Goal: Task Accomplishment & Management: Manage account settings

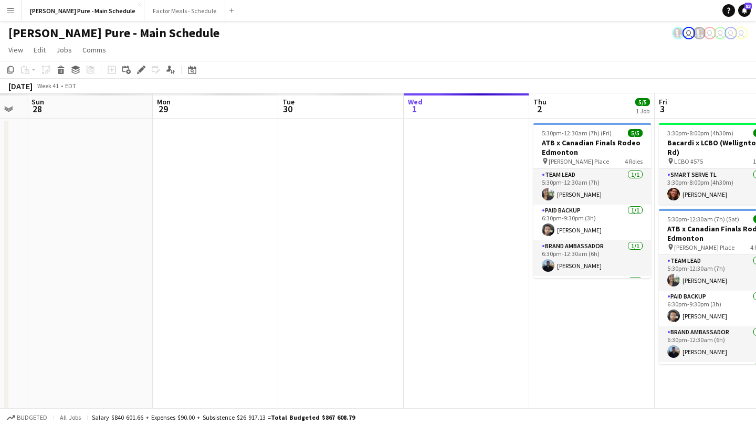
scroll to position [0, 326]
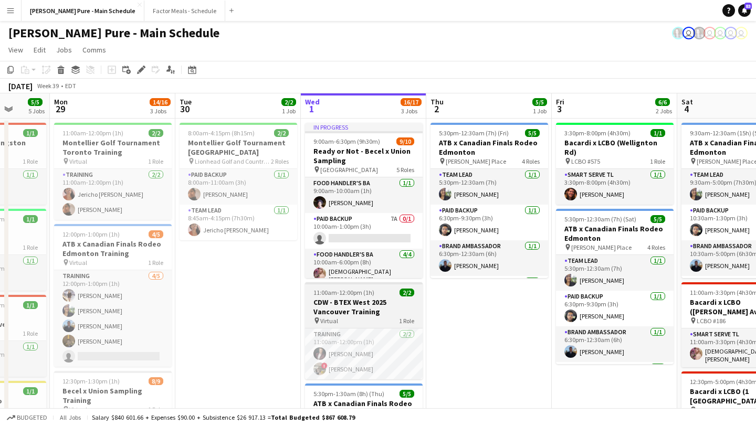
click at [344, 293] on span "11:00am-12:00pm (1h)" at bounding box center [343, 293] width 61 height 8
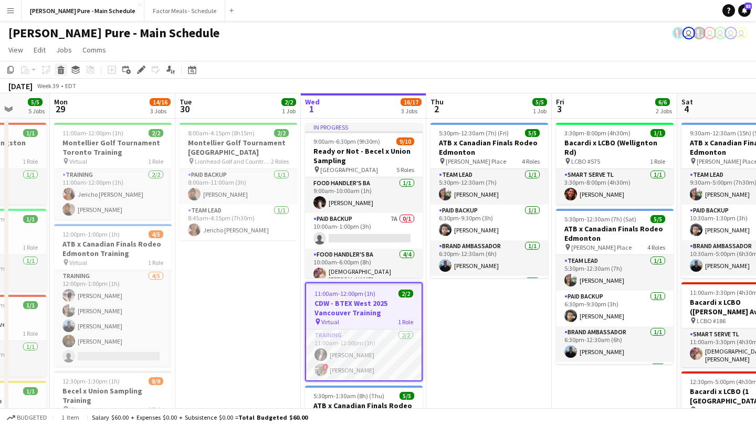
click at [61, 73] on icon at bounding box center [61, 71] width 6 height 5
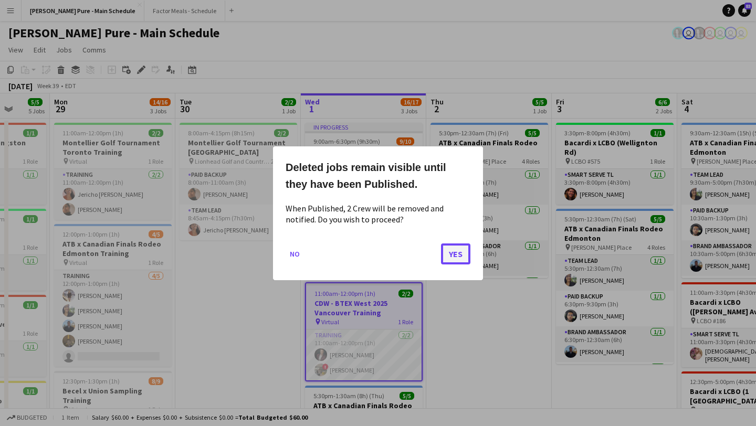
click at [465, 256] on button "Yes" at bounding box center [455, 253] width 29 height 21
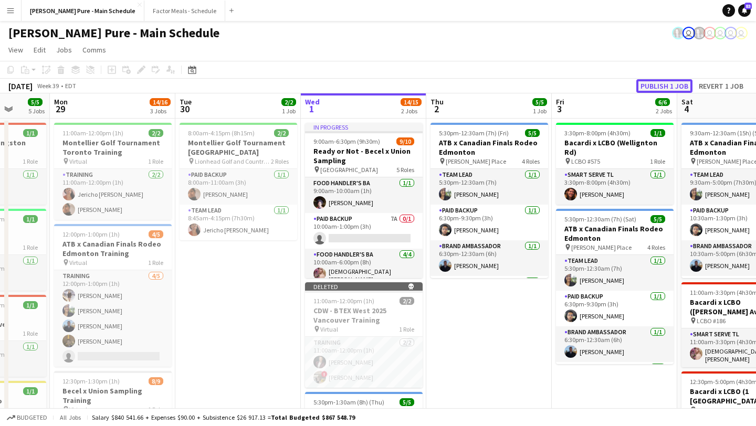
click at [660, 81] on button "Publish 1 job" at bounding box center [664, 86] width 56 height 14
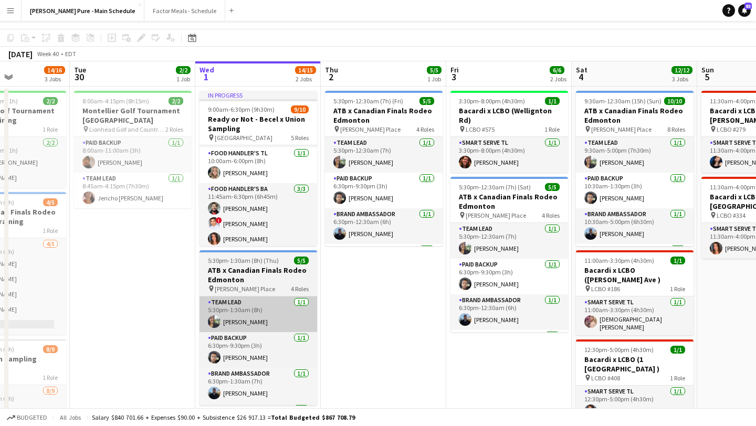
scroll to position [0, 0]
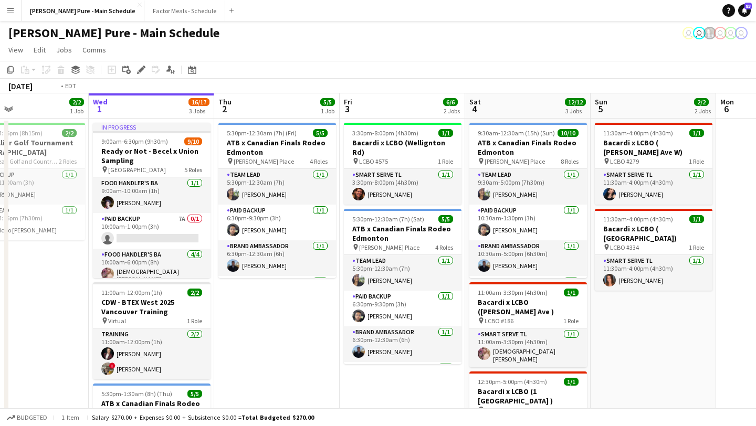
scroll to position [0, 365]
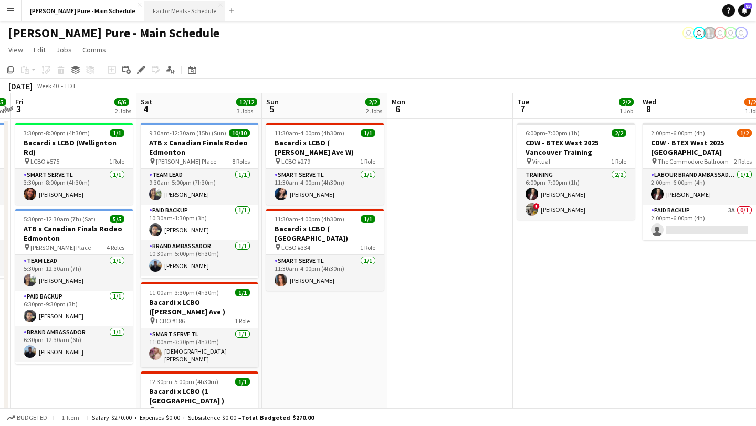
click at [161, 11] on button "Factor Meals - Schedule Close" at bounding box center [184, 11] width 81 height 20
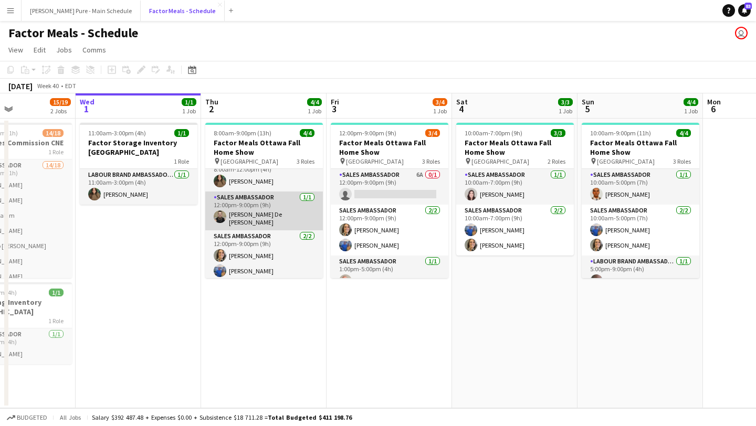
scroll to position [0, 301]
click at [220, 215] on app-user-avatar at bounding box center [219, 216] width 13 height 13
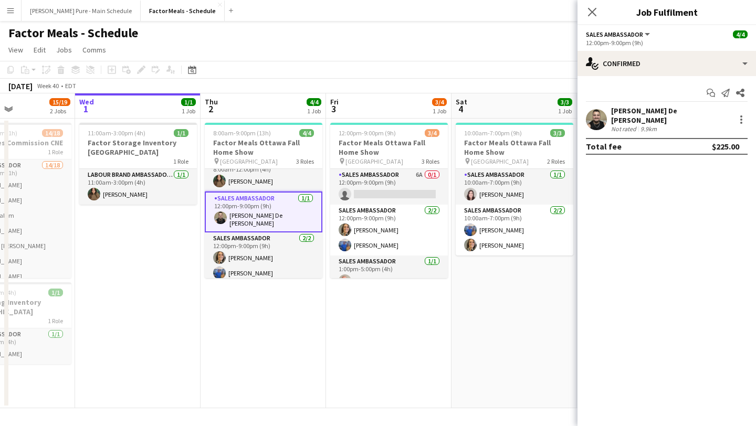
click at [591, 120] on app-user-avatar at bounding box center [596, 119] width 21 height 21
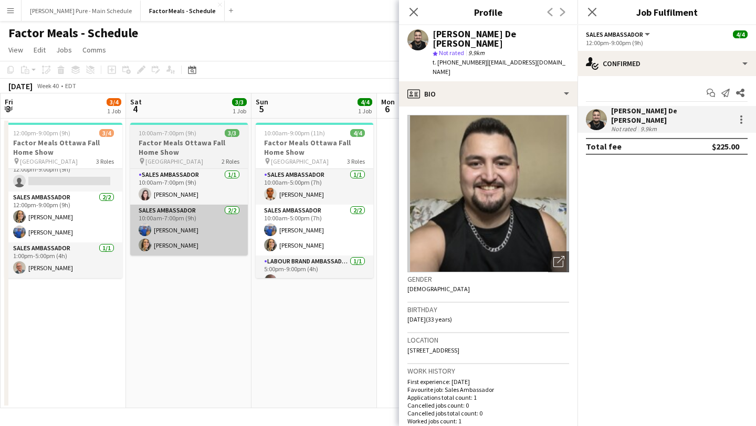
scroll to position [0, 377]
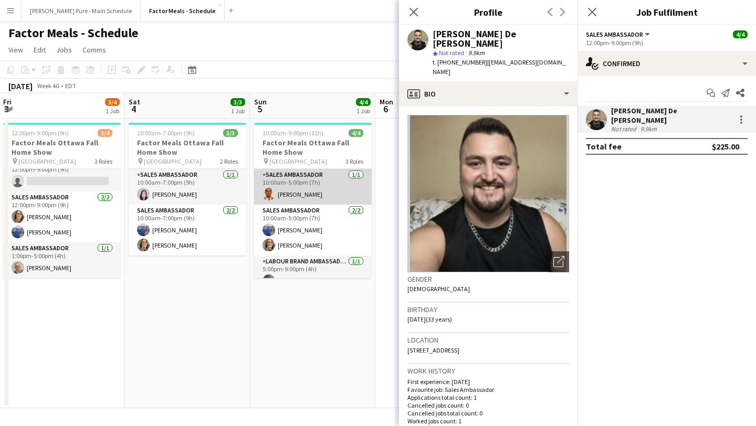
click at [269, 196] on app-user-avatar at bounding box center [268, 194] width 13 height 13
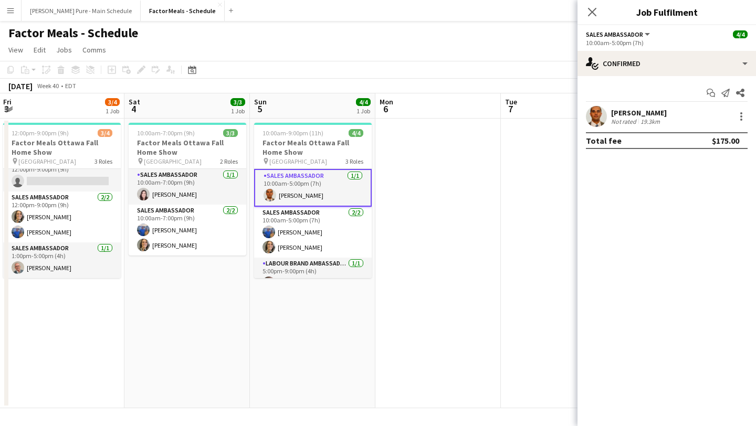
click at [600, 112] on app-user-avatar at bounding box center [596, 116] width 21 height 21
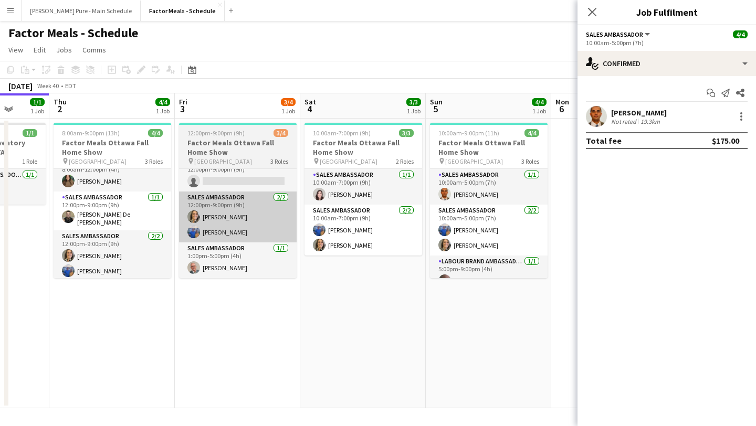
scroll to position [0, 329]
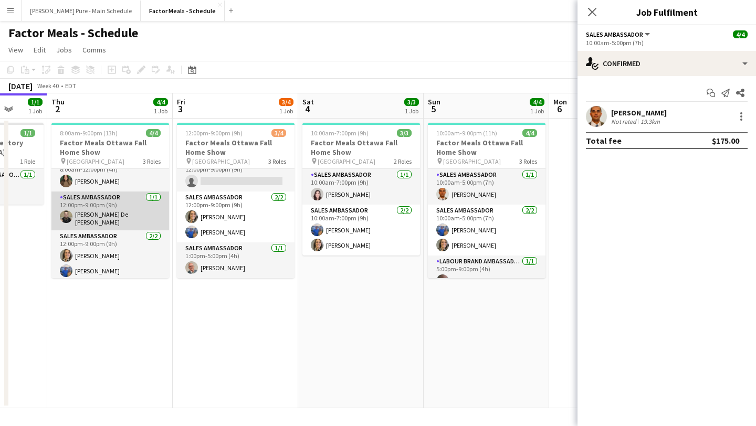
click at [96, 213] on app-card-role "Sales Ambassador [DATE] 12:00pm-9:00pm (9h) [PERSON_NAME] De [PERSON_NAME]" at bounding box center [110, 211] width 118 height 39
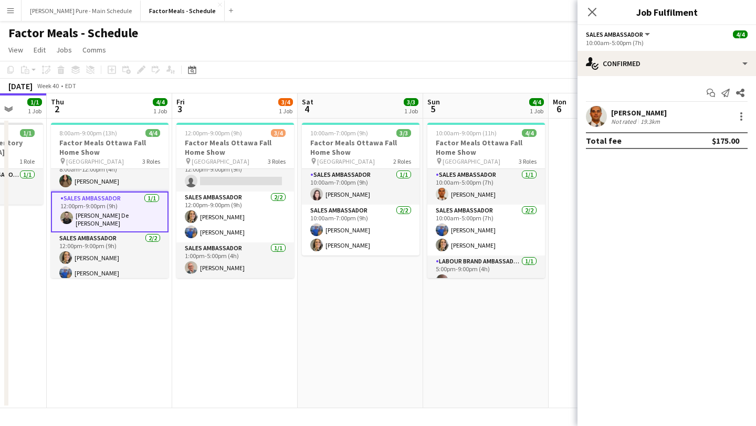
click at [126, 207] on app-card-role "Sales Ambassador [DATE] 12:00pm-9:00pm (9h) [PERSON_NAME] De [PERSON_NAME]" at bounding box center [110, 212] width 118 height 41
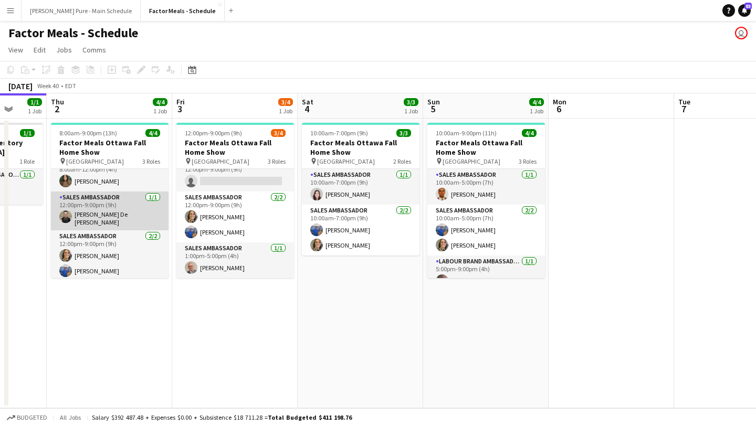
click at [126, 207] on app-card-role "Sales Ambassador [DATE] 12:00pm-9:00pm (9h) [PERSON_NAME] De [PERSON_NAME]" at bounding box center [110, 211] width 118 height 39
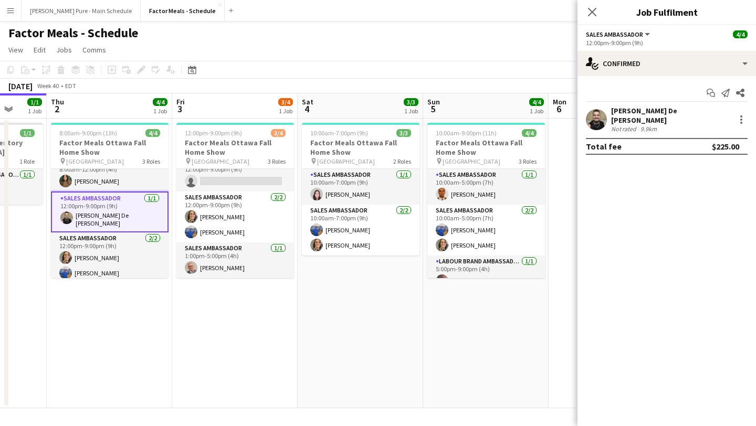
click at [607, 120] on div "Alejandro De La Barra Not rated 9.9km" at bounding box center [666, 119] width 178 height 27
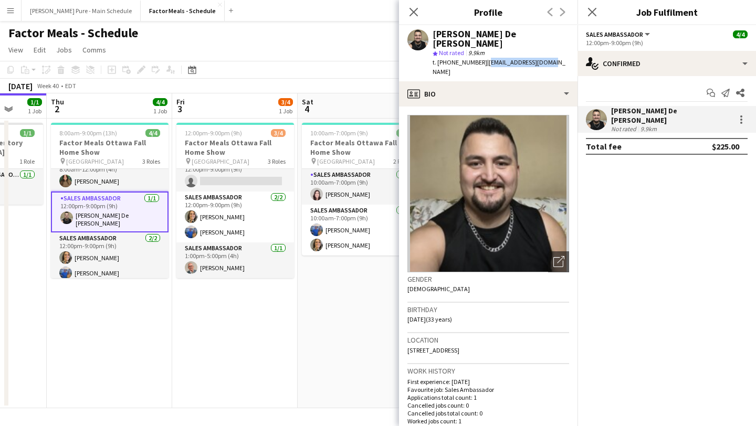
drag, startPoint x: 542, startPoint y: 53, endPoint x: 479, endPoint y: 55, distance: 62.5
click at [479, 55] on div "Alejandro De La Barra star Not rated 9.9km t. +16138093531 | adlbarra92@gmail.c…" at bounding box center [488, 53] width 178 height 56
copy span "[EMAIL_ADDRESS][DOMAIN_NAME]"
click at [238, 270] on app-card-role "Sales Ambassador [DATE] 1:00pm-5:00pm (4h) [PERSON_NAME]" at bounding box center [235, 261] width 118 height 36
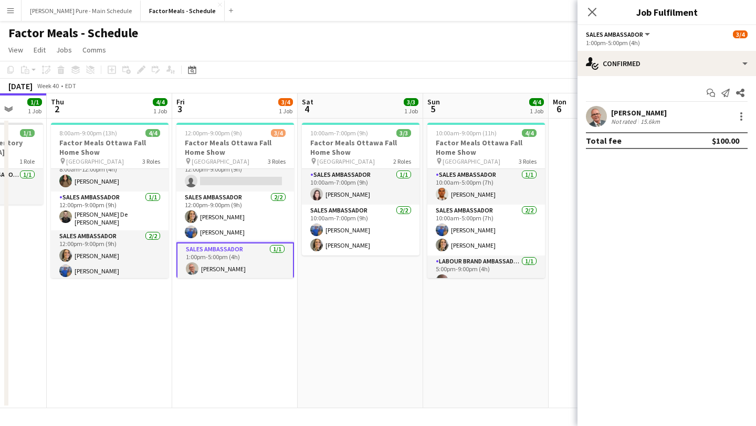
click at [596, 115] on app-user-avatar at bounding box center [596, 116] width 21 height 21
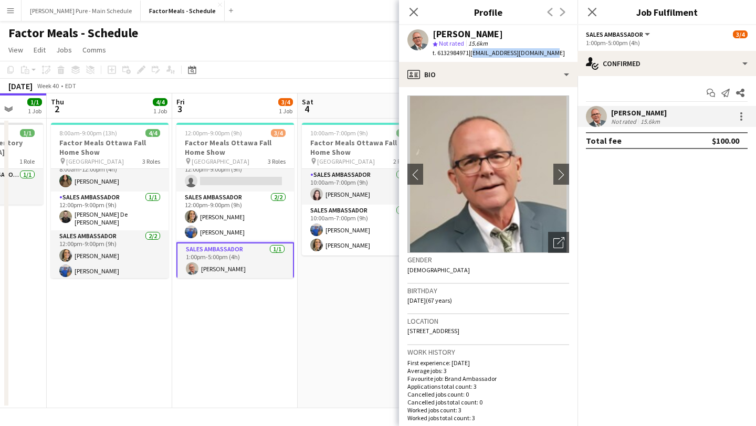
drag, startPoint x: 554, startPoint y: 53, endPoint x: 472, endPoint y: 55, distance: 81.9
click at [472, 55] on div "Mike Thomas star Not rated 15.6km t. 6132984971 | mikeurwinthomas@gmail.com" at bounding box center [486, 43] width 174 height 37
copy span "[EMAIL_ADDRESS][DOMAIN_NAME]"
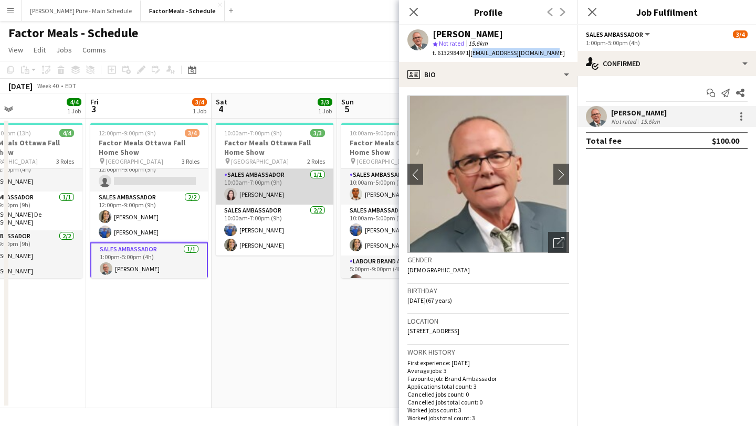
scroll to position [0, 428]
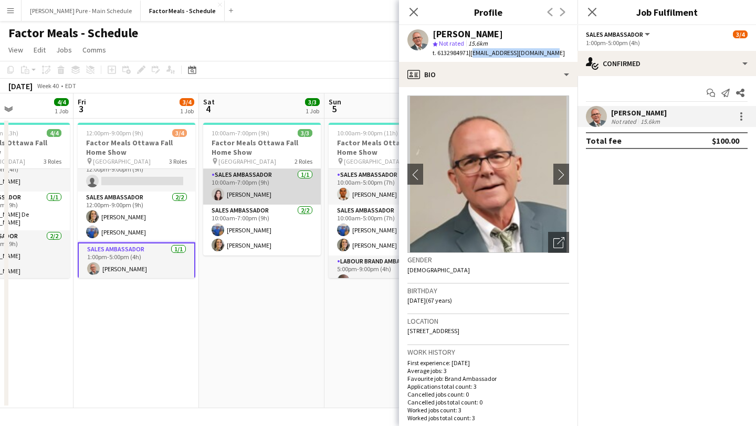
click at [258, 194] on app-card-role "Sales Ambassador 1/1 10:00am-7:00pm (9h) Hazel Navas" at bounding box center [262, 187] width 118 height 36
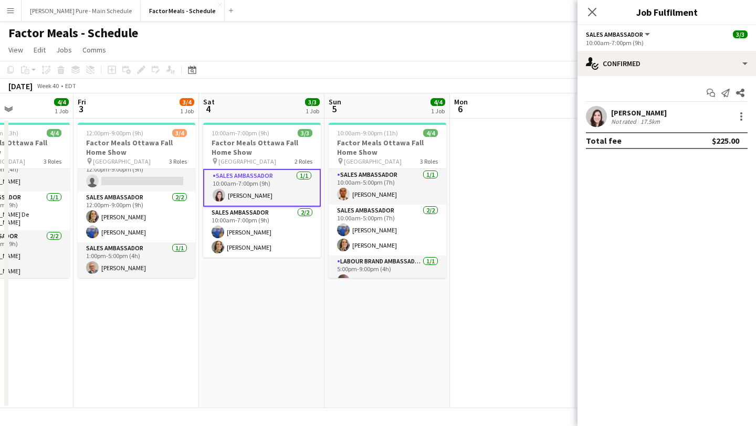
click at [598, 114] on app-user-avatar at bounding box center [596, 116] width 21 height 21
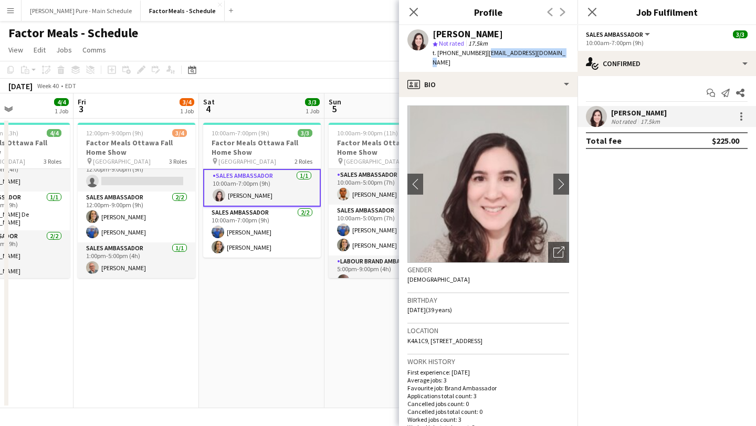
drag, startPoint x: 550, startPoint y: 54, endPoint x: 480, endPoint y: 57, distance: 69.9
click at [480, 57] on div "Hazel Navas star Not rated 17.5km t. +13438433710 | hazelina001@hotmail.com" at bounding box center [488, 48] width 178 height 47
copy span "hazelina001@hotmail.com"
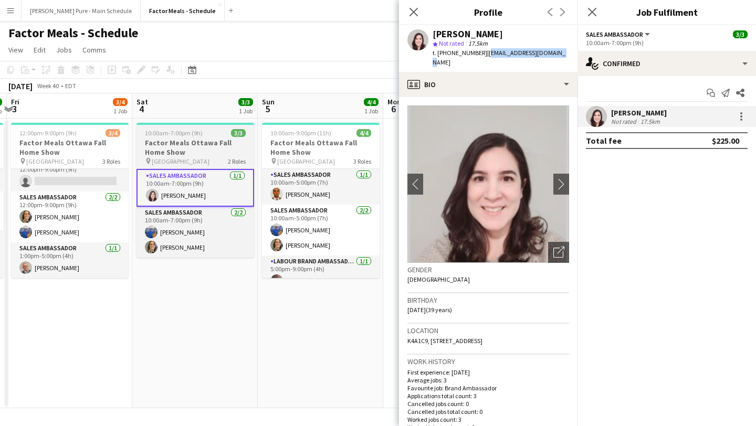
scroll to position [0, 504]
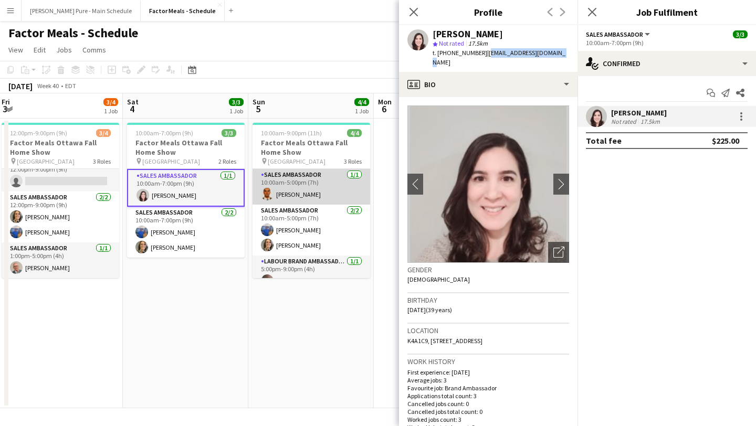
click at [288, 193] on app-card-role "Sales Ambassador [DATE] 10:00am-5:00pm (7h) [PERSON_NAME]" at bounding box center [311, 187] width 118 height 36
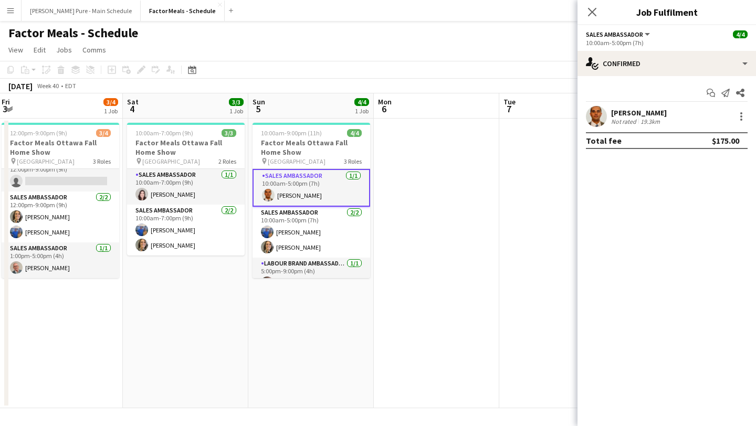
click at [600, 111] on app-user-avatar at bounding box center [596, 116] width 21 height 21
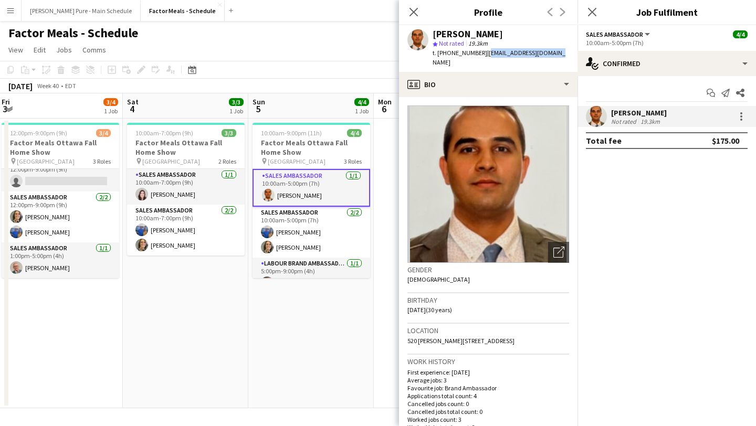
drag, startPoint x: 550, startPoint y: 52, endPoint x: 480, endPoint y: 56, distance: 69.4
click at [480, 56] on div "Matthew AL KHAFAJI star Not rated 19.3km t. +15197318606 | kifahmatthew@gmail.c…" at bounding box center [488, 48] width 178 height 47
copy span "[EMAIL_ADDRESS][DOMAIN_NAME]"
click at [592, 11] on icon at bounding box center [592, 12] width 10 height 10
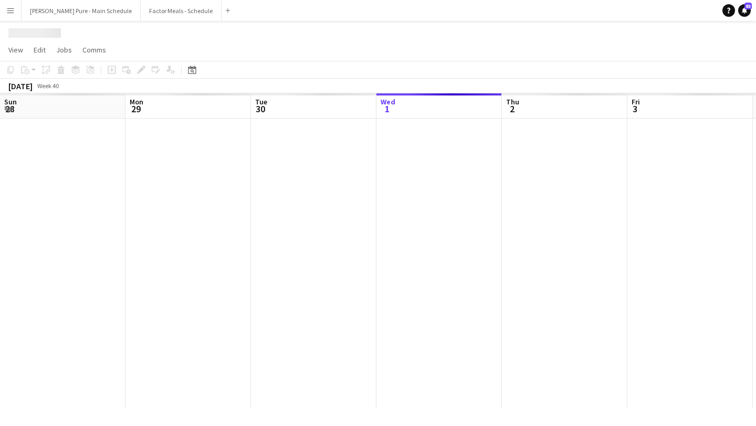
scroll to position [0, 251]
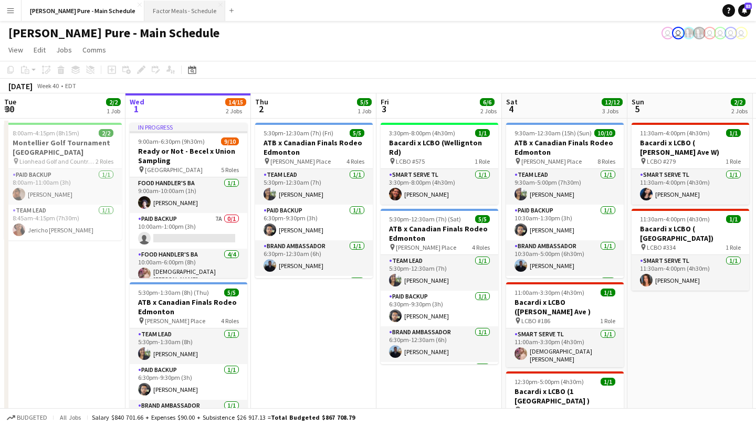
click at [144, 7] on button "Factor Meals - Schedule Close" at bounding box center [184, 11] width 81 height 20
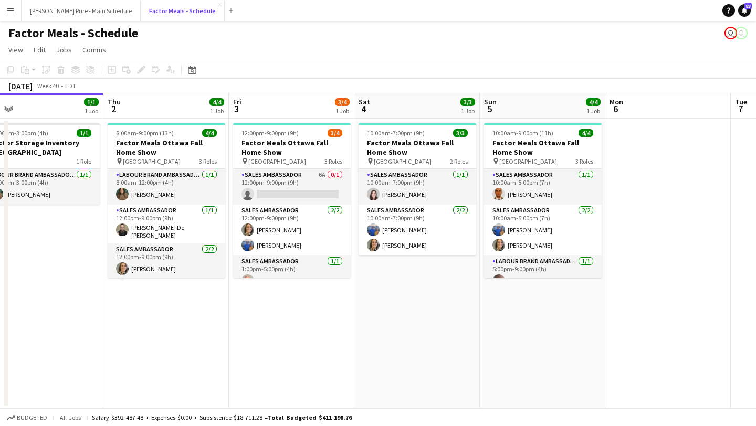
scroll to position [0, 399]
click at [10, 5] on button "Menu" at bounding box center [10, 10] width 21 height 21
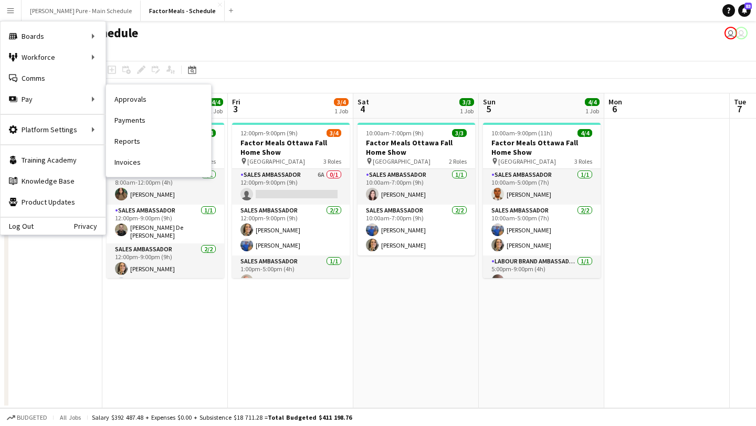
click at [167, 97] on link "Approvals" at bounding box center [158, 99] width 105 height 21
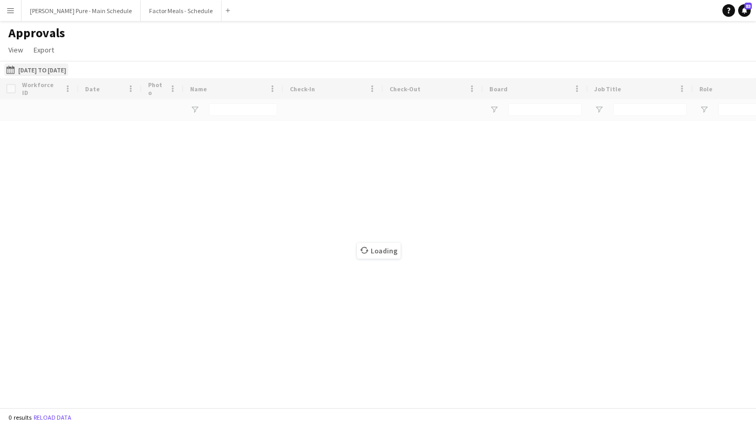
type input "**********"
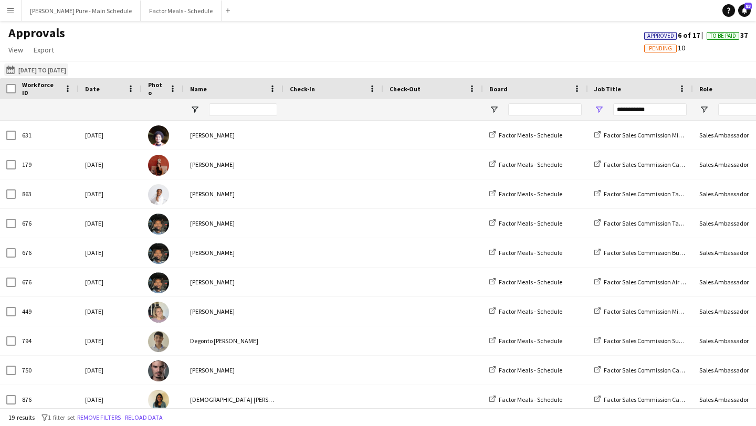
click at [61, 69] on button "25-09-2025 to 26-09-2025 25-09-2025 to 26-09-2025" at bounding box center [36, 70] width 64 height 13
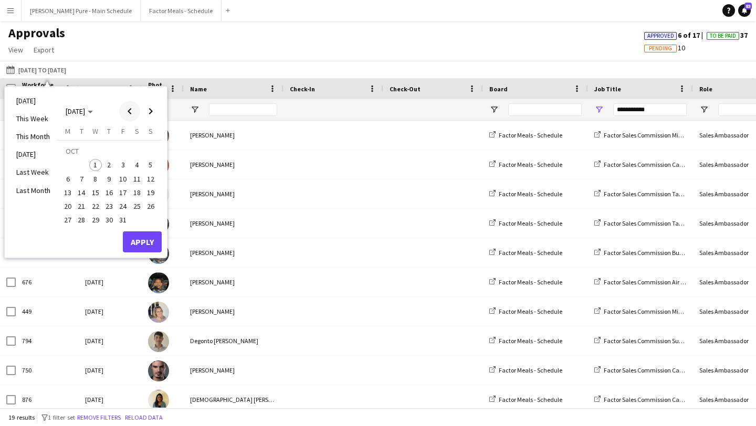
click at [124, 114] on span "Previous month" at bounding box center [129, 111] width 21 height 21
click at [82, 219] on span "30" at bounding box center [82, 220] width 13 height 13
click at [141, 240] on button "Apply" at bounding box center [142, 241] width 39 height 21
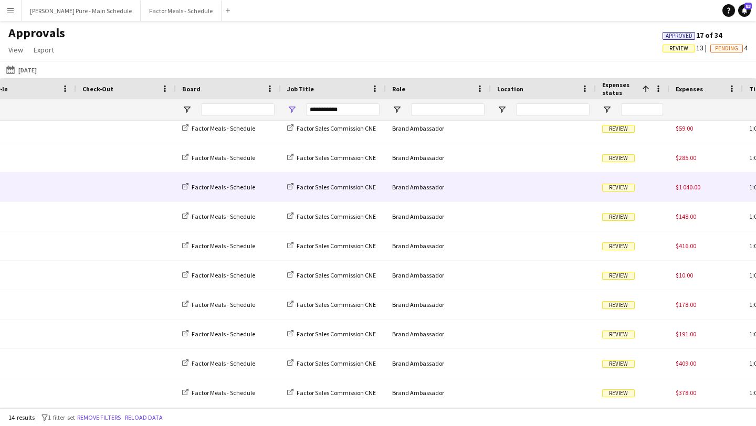
scroll to position [0, 635]
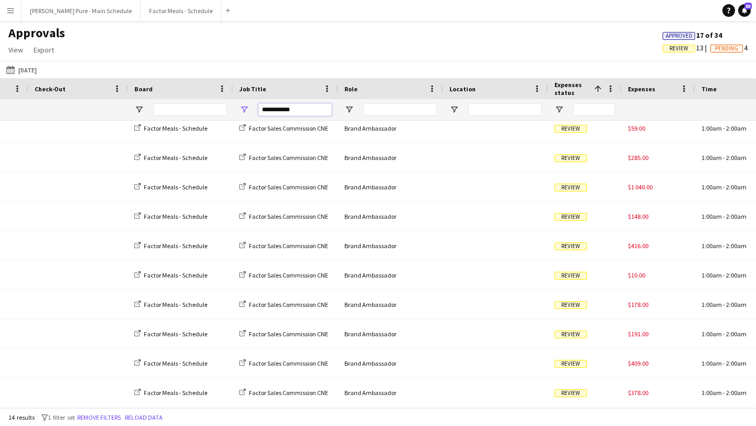
drag, startPoint x: 302, startPoint y: 107, endPoint x: 212, endPoint y: 106, distance: 90.3
click at [212, 106] on div "**********" at bounding box center [597, 109] width 1905 height 21
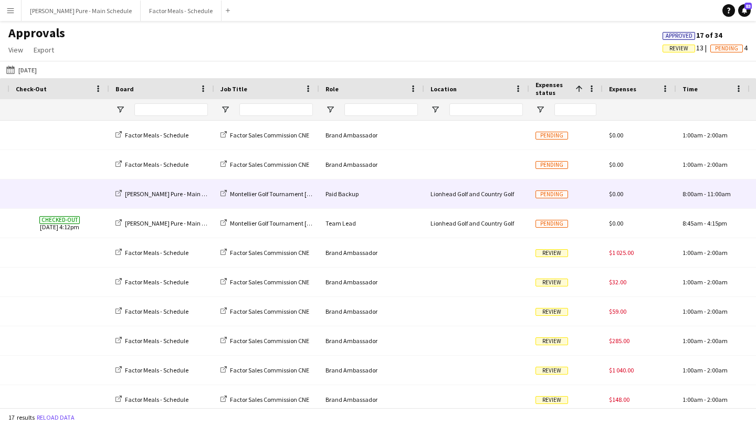
scroll to position [0, 2]
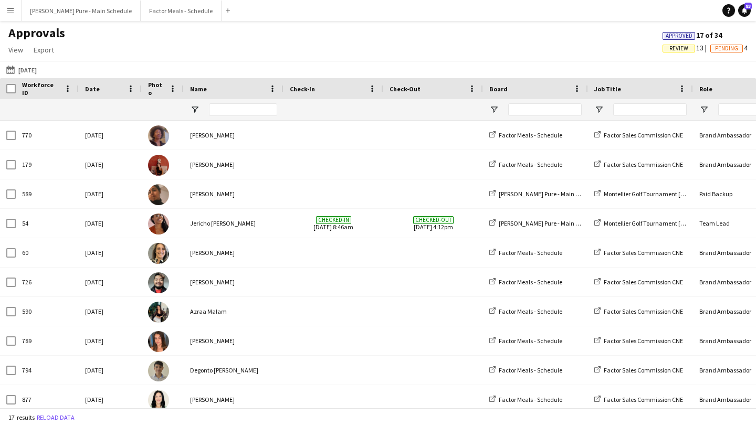
click at [5, 14] on button "Menu" at bounding box center [10, 10] width 21 height 21
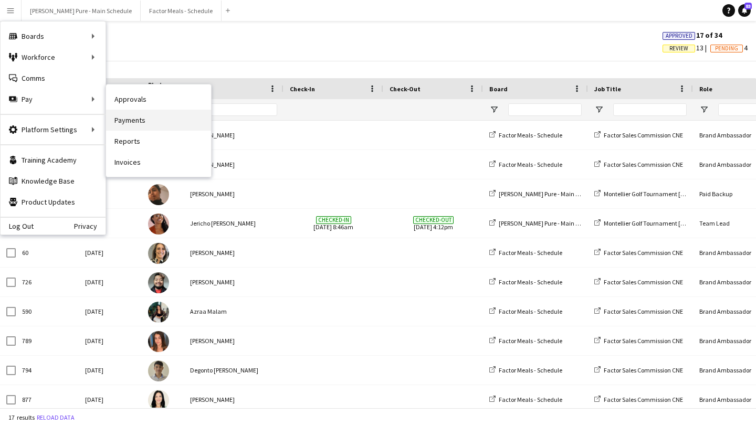
click at [152, 121] on link "Payments" at bounding box center [158, 120] width 105 height 21
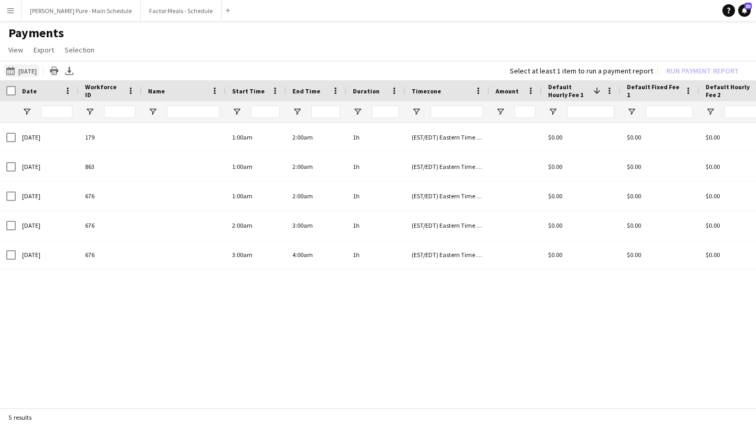
click at [37, 71] on button "[DATE] [DATE]" at bounding box center [21, 71] width 35 height 13
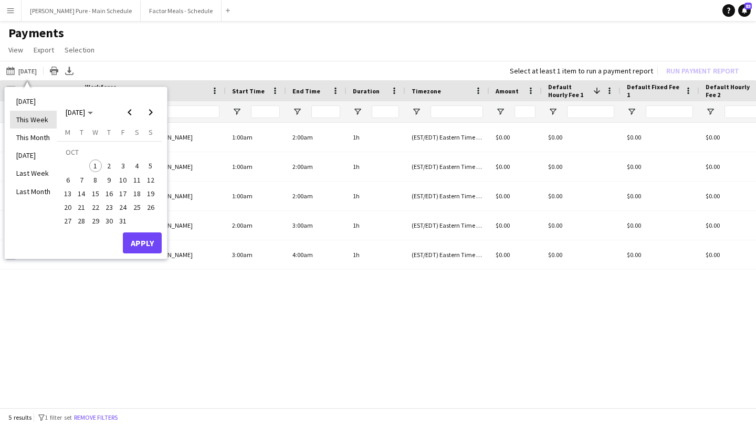
click at [35, 128] on li "This Week" at bounding box center [33, 120] width 47 height 18
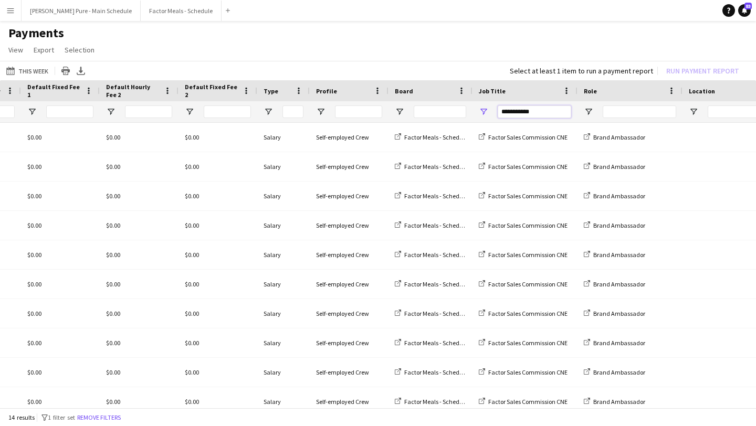
drag, startPoint x: 534, startPoint y: 107, endPoint x: 458, endPoint y: 104, distance: 76.7
click at [458, 109] on div at bounding box center [278, 111] width 1754 height 21
drag, startPoint x: 550, startPoint y: 111, endPoint x: 434, endPoint y: 111, distance: 115.5
click at [434, 111] on div at bounding box center [278, 111] width 1754 height 21
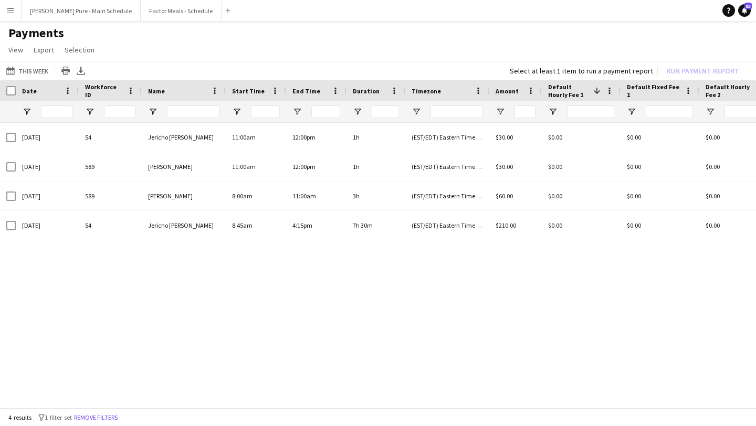
type input "*******"
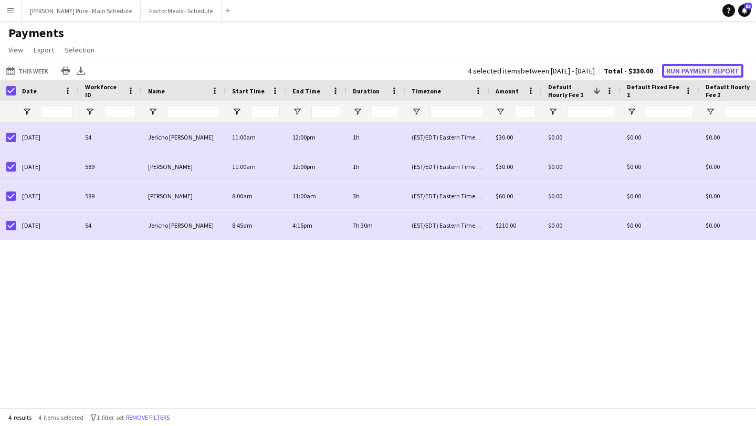
click at [699, 73] on button "Run Payment Report" at bounding box center [702, 71] width 81 height 14
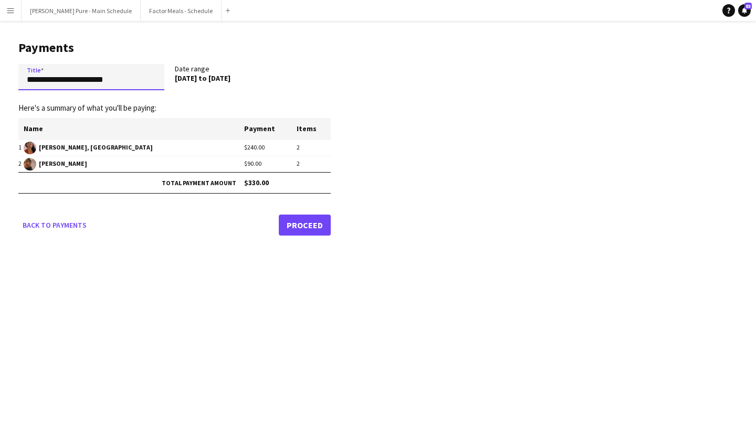
drag, startPoint x: 134, startPoint y: 80, endPoint x: 0, endPoint y: 72, distance: 134.1
click at [0, 72] on main "**********" at bounding box center [170, 136] width 341 height 230
type input "**********"
click at [309, 227] on link "Proceed" at bounding box center [305, 225] width 52 height 21
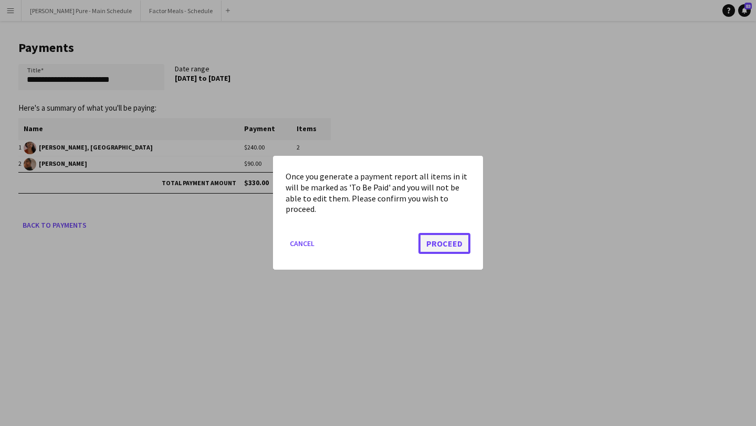
click at [444, 243] on button "Proceed" at bounding box center [444, 244] width 52 height 21
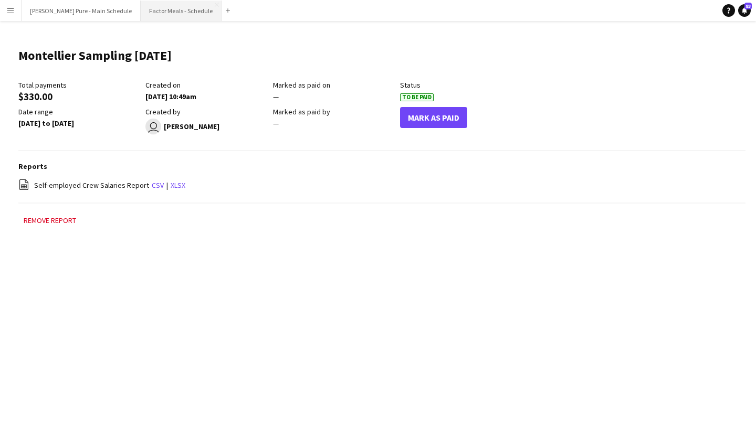
click at [157, 4] on button "Factor Meals - Schedule Close" at bounding box center [181, 11] width 81 height 20
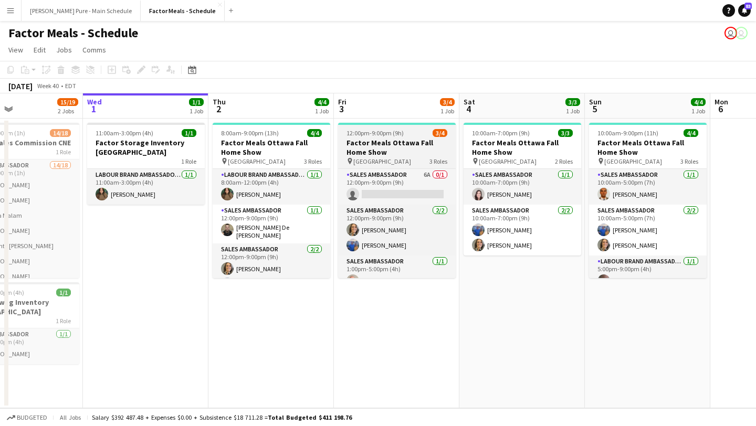
click at [393, 143] on h3 "Factor Meals Ottawa Fall Home Show" at bounding box center [397, 147] width 118 height 19
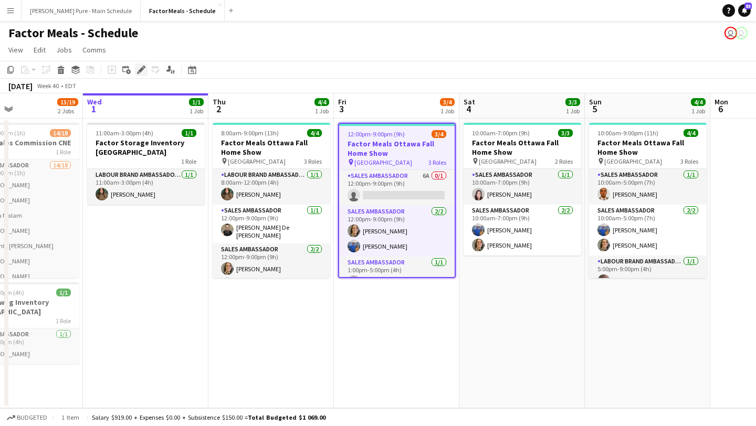
click at [136, 71] on div "Edit" at bounding box center [141, 70] width 13 height 13
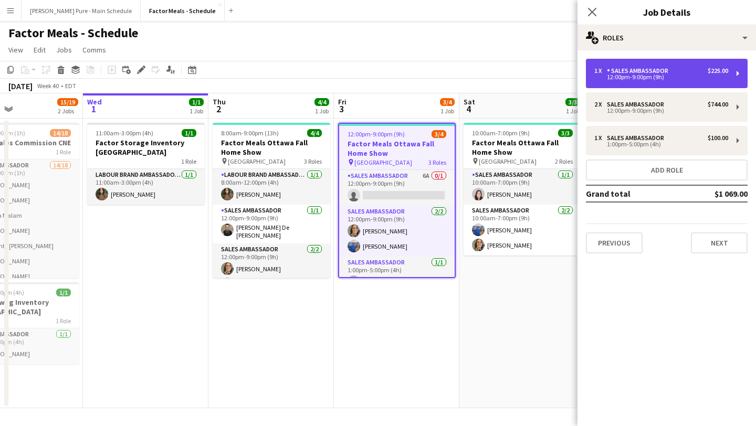
click at [652, 77] on div "12:00pm-9:00pm (9h)" at bounding box center [661, 77] width 134 height 5
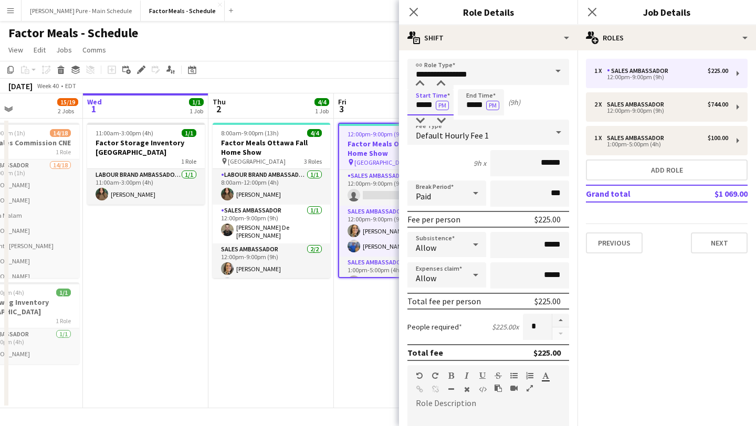
click at [425, 101] on input "*****" at bounding box center [430, 102] width 46 height 26
click at [425, 82] on div at bounding box center [419, 84] width 21 height 10
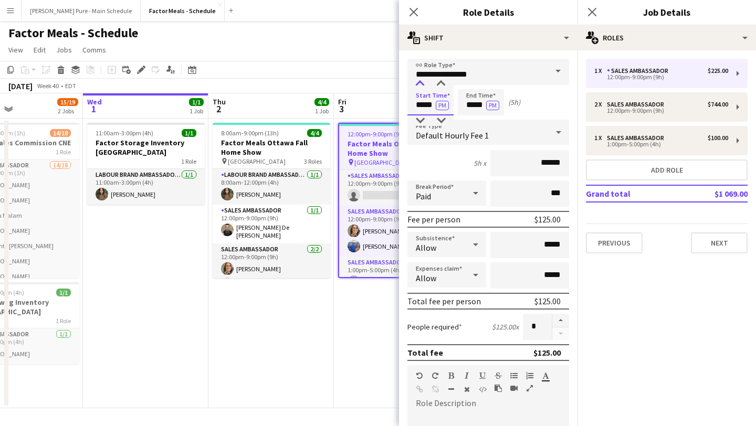
click at [425, 82] on div at bounding box center [419, 84] width 21 height 10
click at [444, 86] on div at bounding box center [440, 84] width 21 height 10
type input "*****"
click at [444, 86] on div at bounding box center [440, 84] width 21 height 10
click at [587, 19] on div "Close pop-in" at bounding box center [591, 12] width 29 height 24
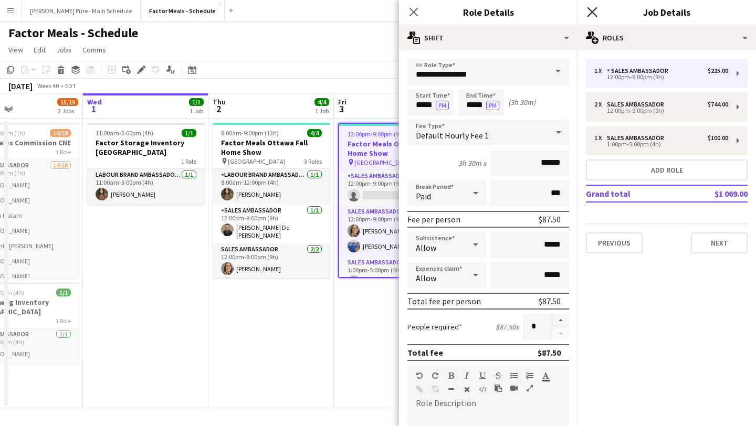
click at [589, 12] on icon "Close pop-in" at bounding box center [592, 12] width 10 height 10
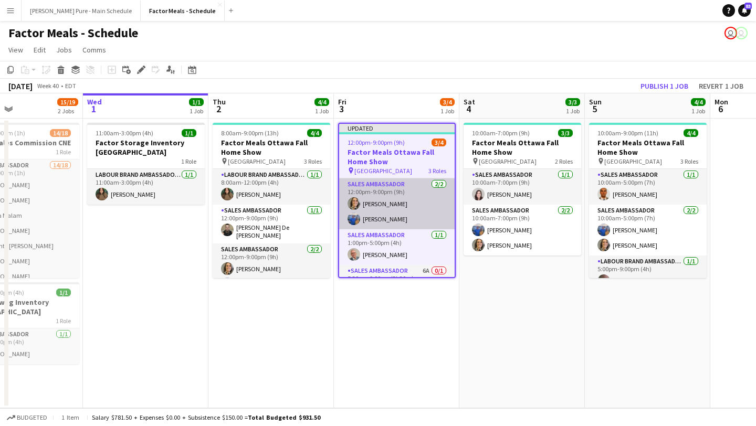
scroll to position [24, 0]
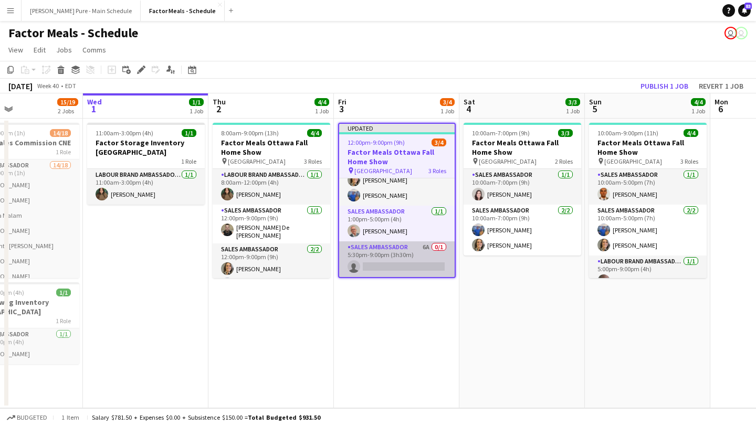
click at [398, 263] on app-card-role "Sales Ambassador 6A 0/1 5:30pm-9:00pm (3h30m) single-neutral-actions" at bounding box center [396, 259] width 115 height 36
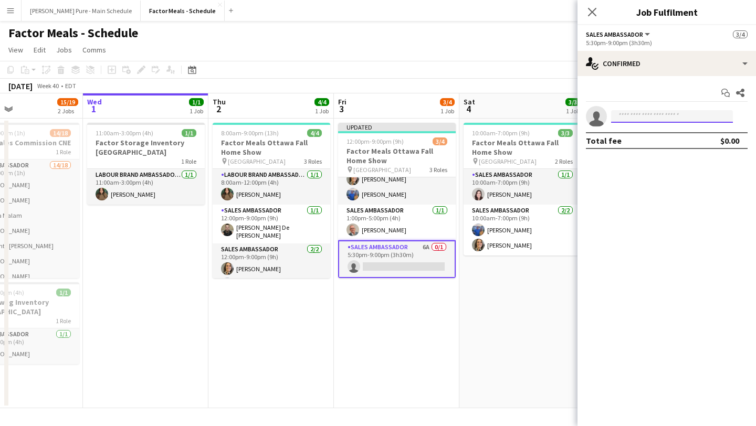
click at [659, 113] on input at bounding box center [672, 116] width 122 height 13
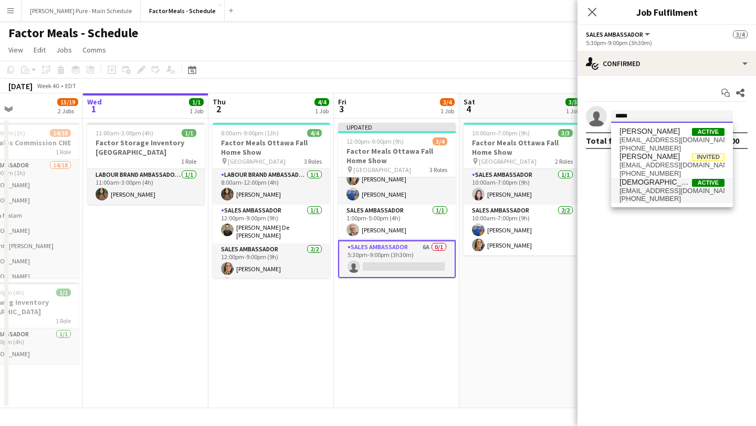
type input "*****"
click at [653, 189] on span "[EMAIL_ADDRESS][DOMAIN_NAME]" at bounding box center [671, 191] width 105 height 8
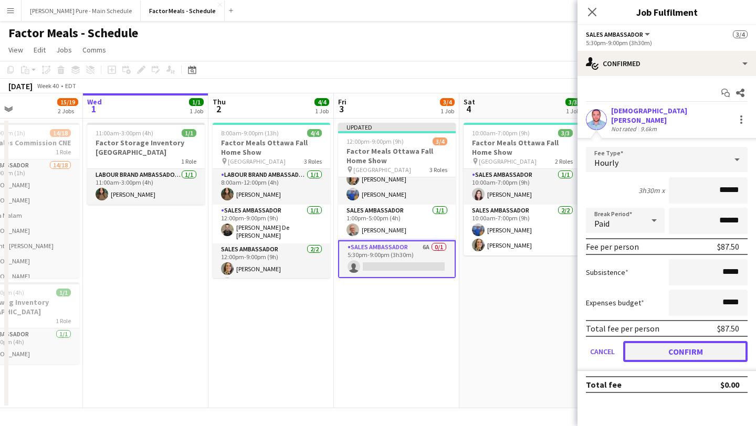
click at [685, 341] on button "Confirm" at bounding box center [685, 351] width 124 height 21
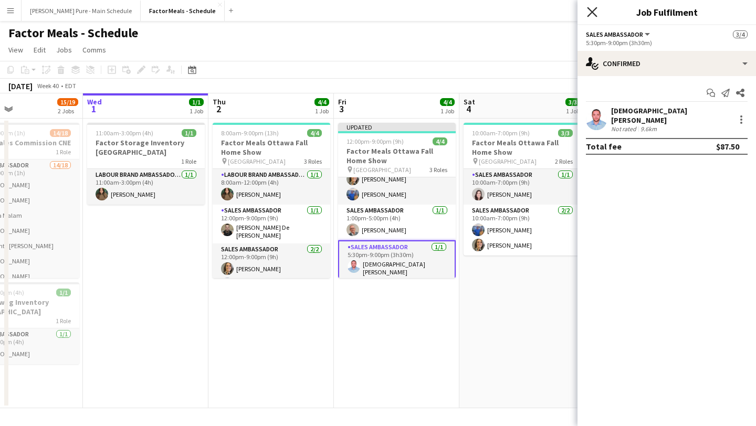
click at [592, 15] on icon "Close pop-in" at bounding box center [592, 12] width 10 height 10
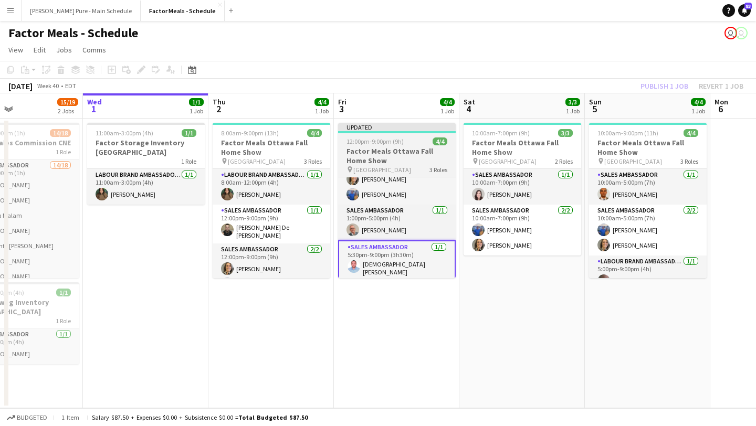
click at [402, 134] on app-job-card "Updated 12:00pm-9:00pm (9h) 4/4 Factor Meals Ottawa Fall Home Show pin EY Centr…" at bounding box center [397, 200] width 118 height 155
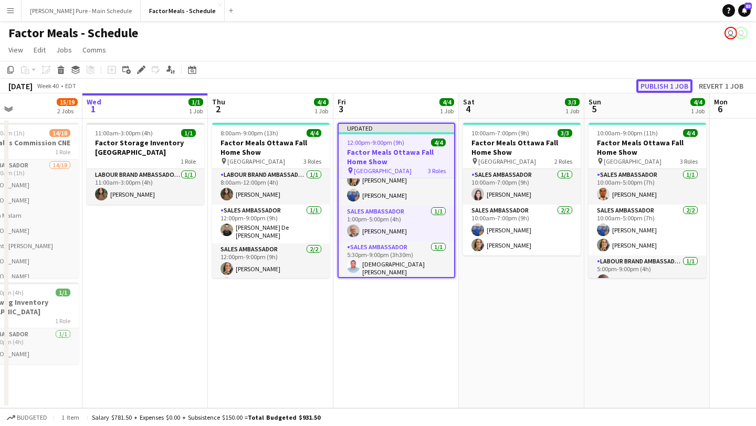
click at [661, 84] on button "Publish 1 job" at bounding box center [664, 86] width 56 height 14
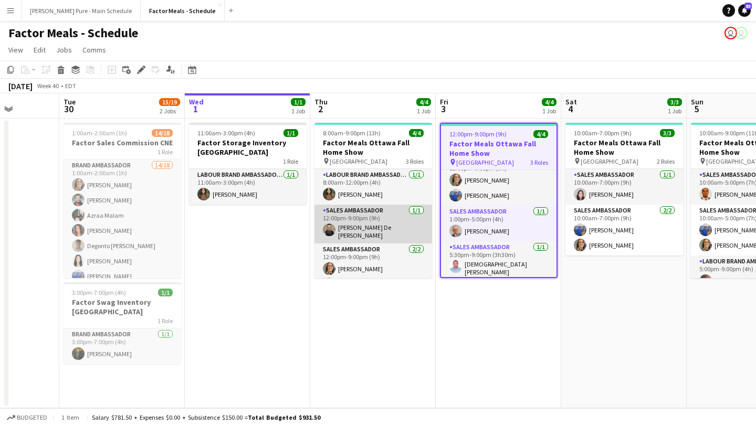
scroll to position [13, 0]
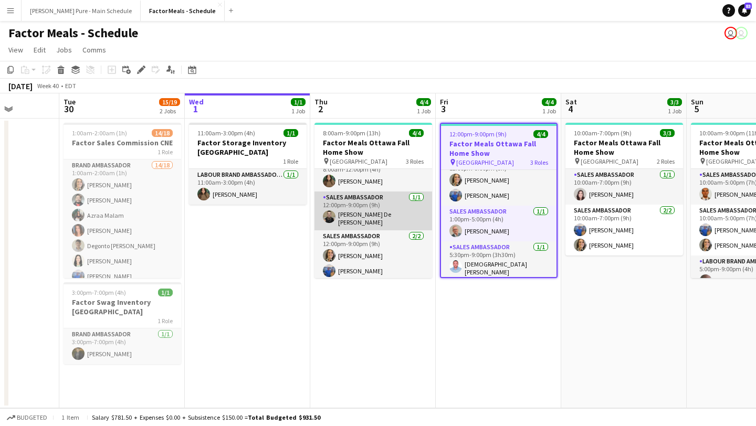
click at [331, 210] on app-user-avatar at bounding box center [329, 216] width 13 height 13
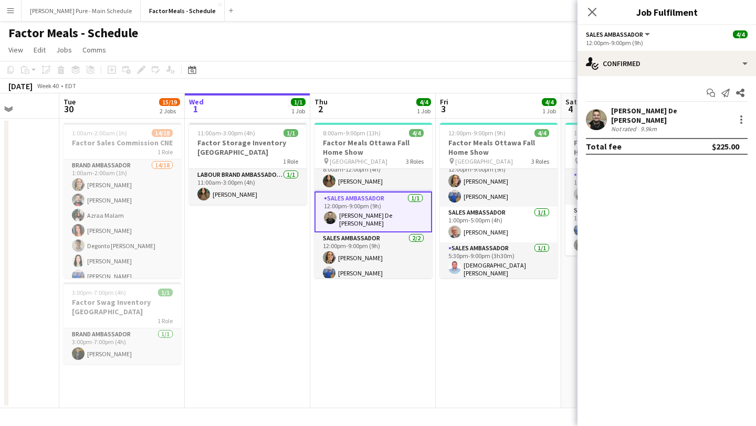
click at [600, 109] on app-user-avatar at bounding box center [596, 119] width 21 height 21
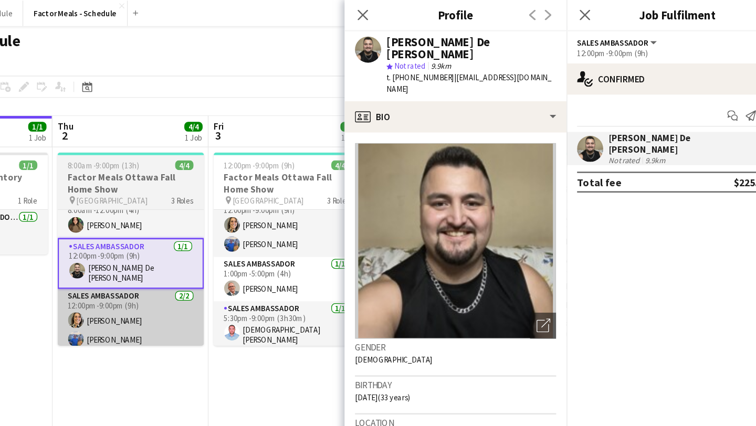
scroll to position [0, 470]
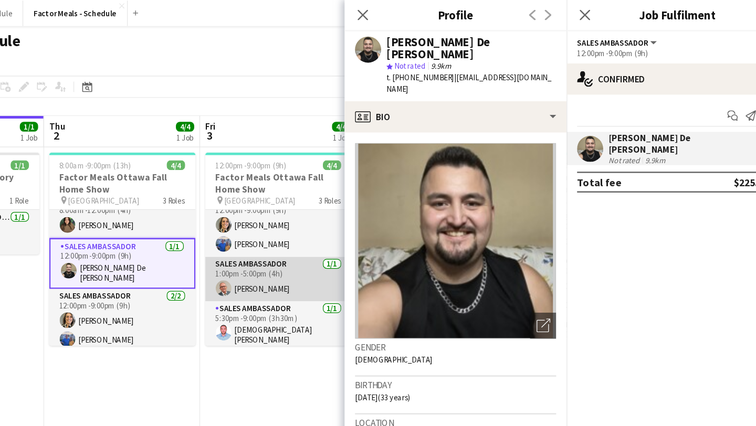
click at [333, 232] on app-card-role "Sales Ambassador [DATE] 1:00pm-5:00pm (4h) [PERSON_NAME]" at bounding box center [346, 225] width 118 height 36
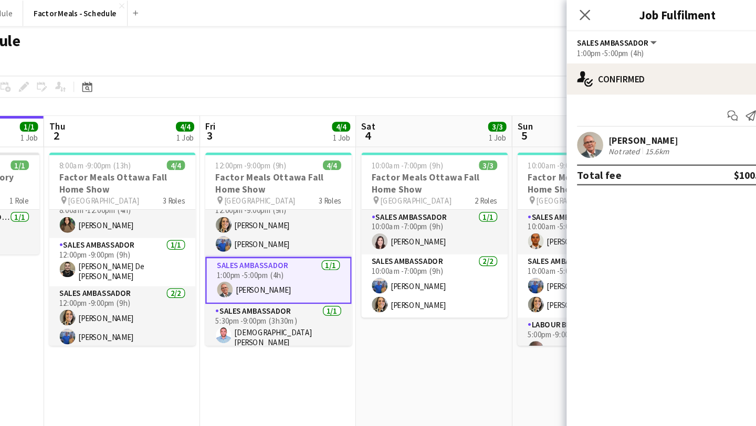
click at [601, 120] on app-user-avatar at bounding box center [596, 116] width 21 height 21
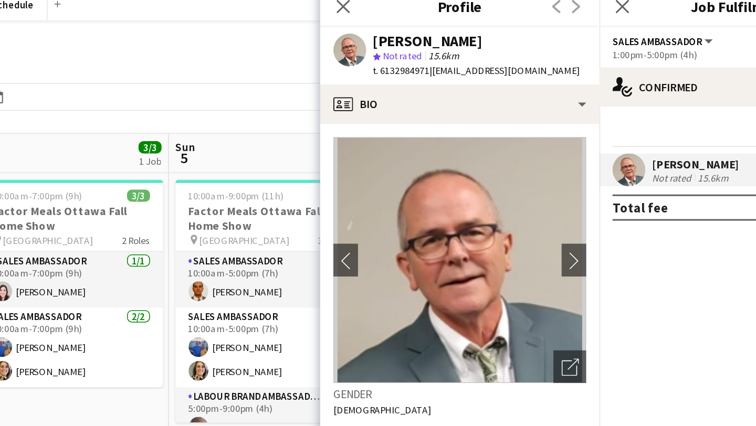
scroll to position [0, 449]
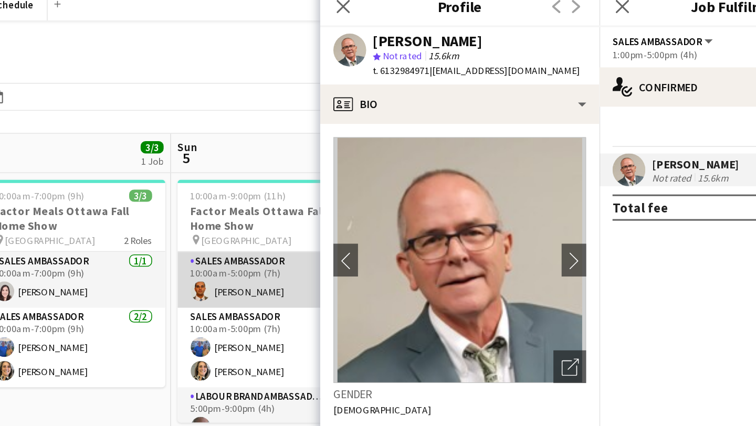
click at [338, 194] on app-card-role "Sales Ambassador [DATE] 10:00am-5:00pm (7h) [PERSON_NAME]" at bounding box center [367, 187] width 118 height 36
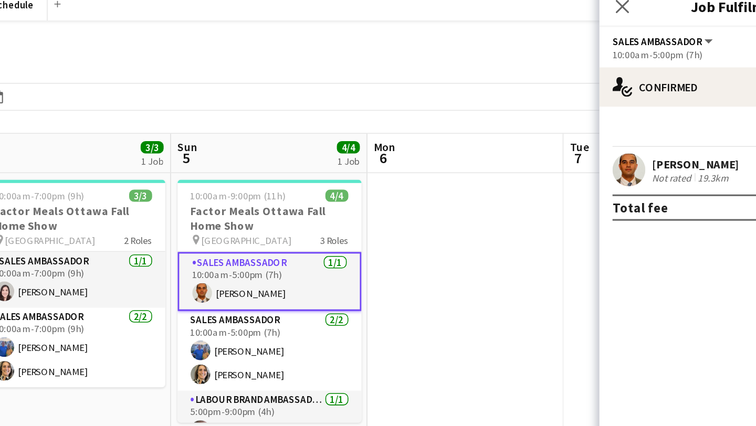
click at [599, 114] on app-user-avatar at bounding box center [596, 116] width 21 height 21
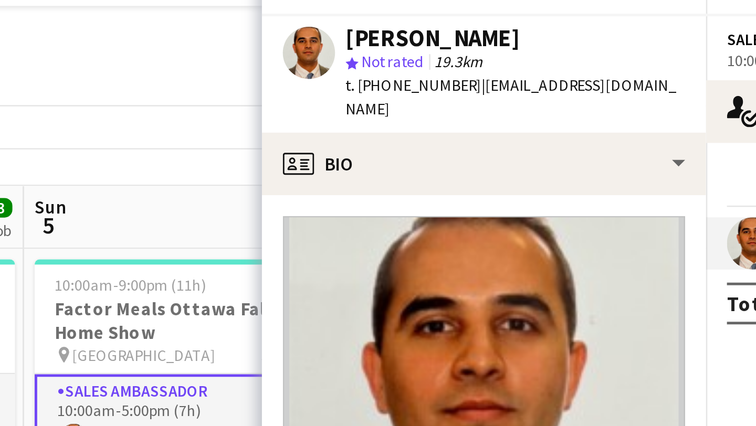
click at [363, 93] on app-board-header-date "Sun 5 4/4 1 Job" at bounding box center [365, 105] width 125 height 25
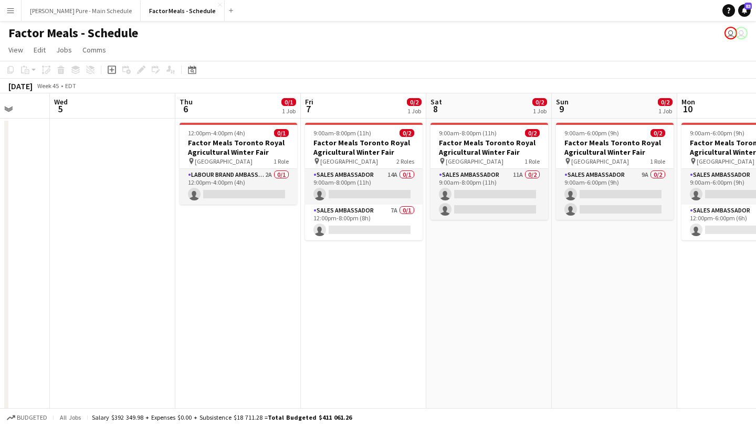
scroll to position [0, 326]
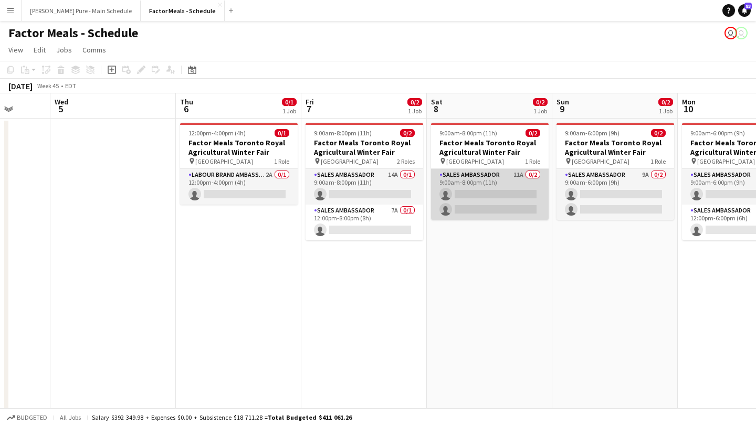
click at [483, 192] on app-card-role "Sales Ambassador 11A 0/2 9:00am-8:00pm (11h) single-neutral-actions single-neut…" at bounding box center [490, 194] width 118 height 51
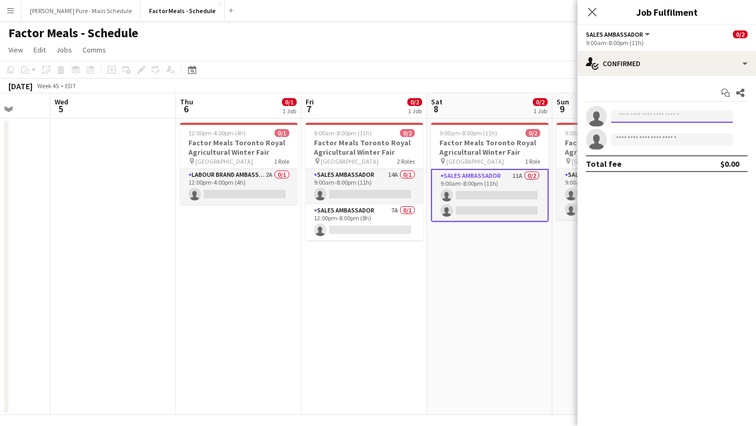
click at [641, 115] on input at bounding box center [672, 116] width 122 height 13
type input "****"
click at [661, 141] on span "[EMAIL_ADDRESS][DOMAIN_NAME]" at bounding box center [671, 140] width 105 height 8
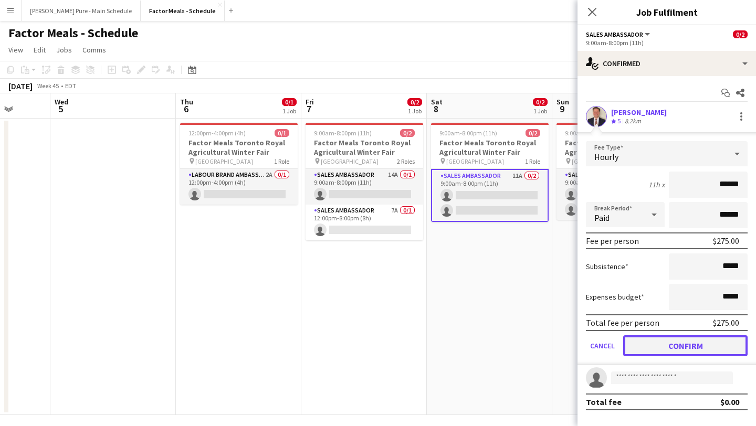
click at [695, 339] on button "Confirm" at bounding box center [685, 345] width 124 height 21
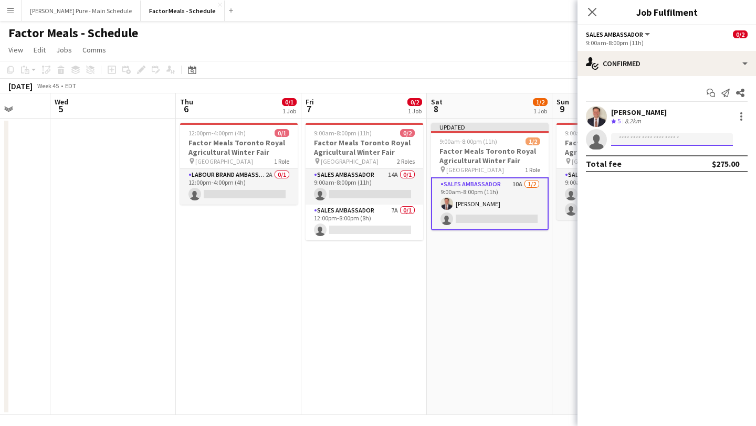
click at [635, 139] on input at bounding box center [672, 139] width 122 height 13
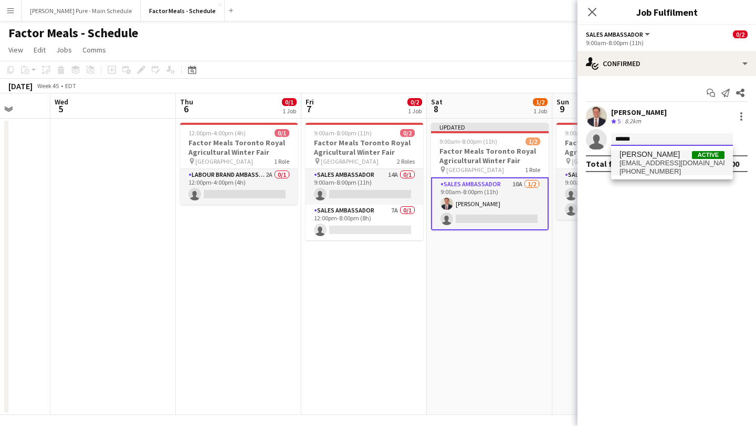
type input "******"
click at [657, 166] on span "[EMAIL_ADDRESS][DOMAIN_NAME]" at bounding box center [671, 163] width 105 height 8
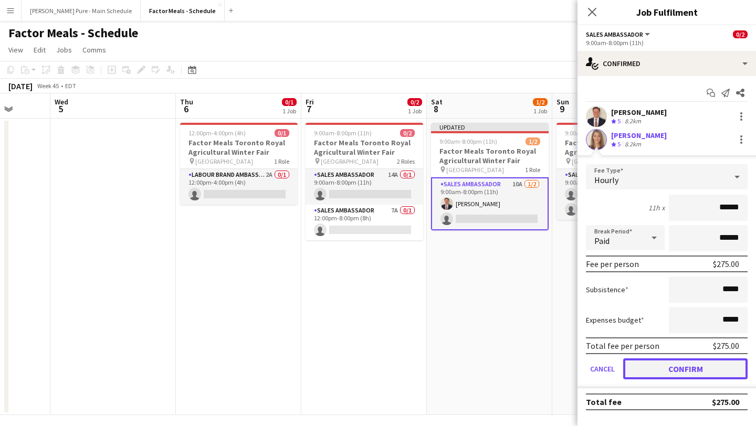
click at [718, 368] on button "Confirm" at bounding box center [685, 369] width 124 height 21
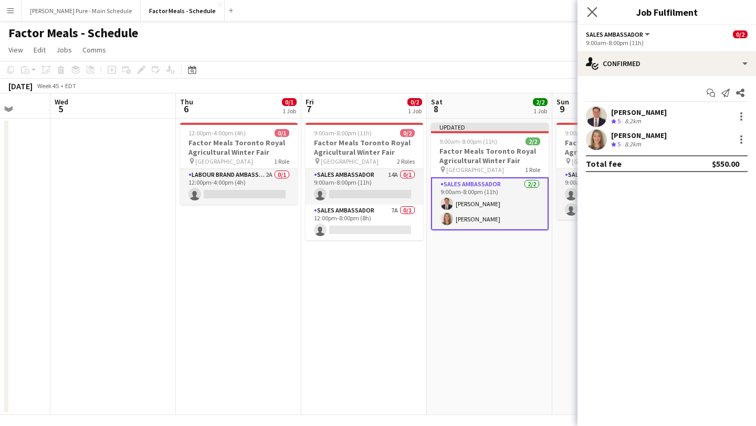
click at [591, 5] on app-icon "Close pop-in" at bounding box center [592, 12] width 15 height 15
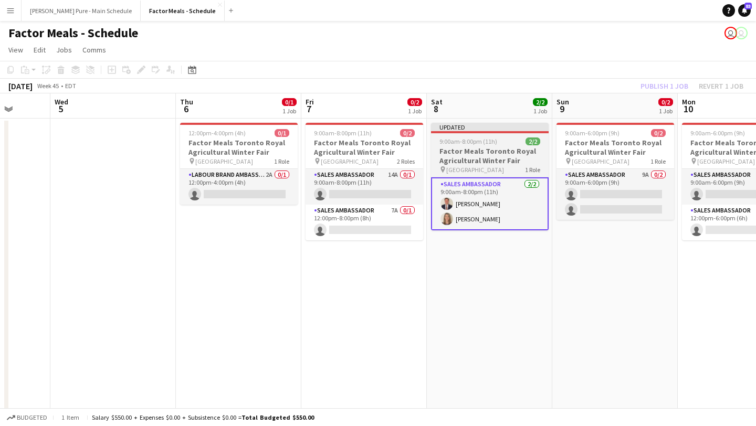
click at [486, 148] on h3 "Factor Meals Toronto Royal Agricultural Winter Fair" at bounding box center [490, 155] width 118 height 19
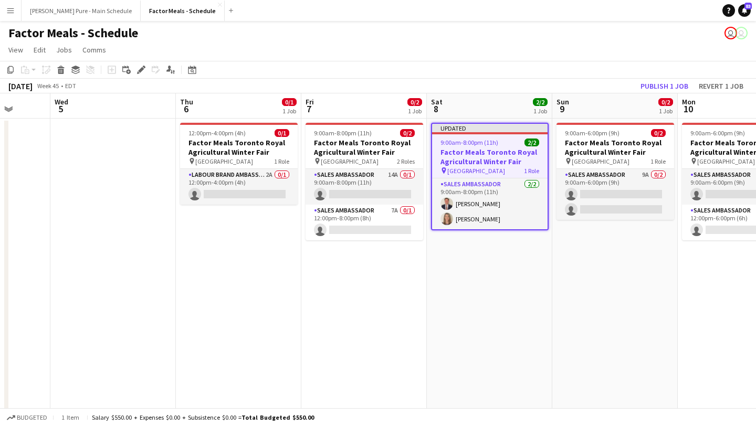
scroll to position [0, 326]
click at [660, 86] on button "Publish 1 job" at bounding box center [664, 86] width 56 height 14
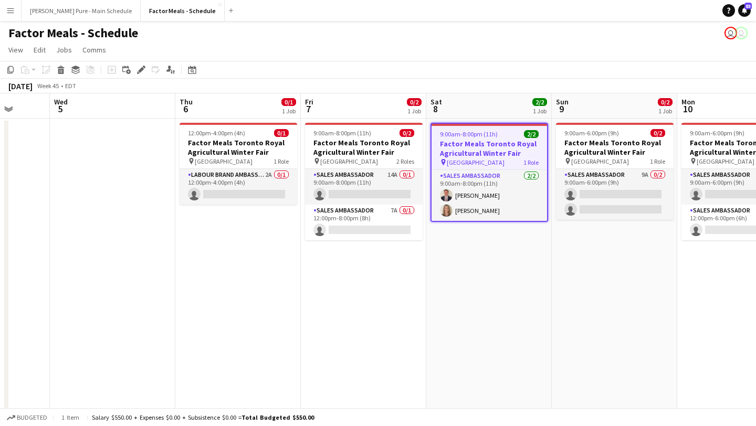
click at [3, 10] on button "Menu" at bounding box center [10, 10] width 21 height 21
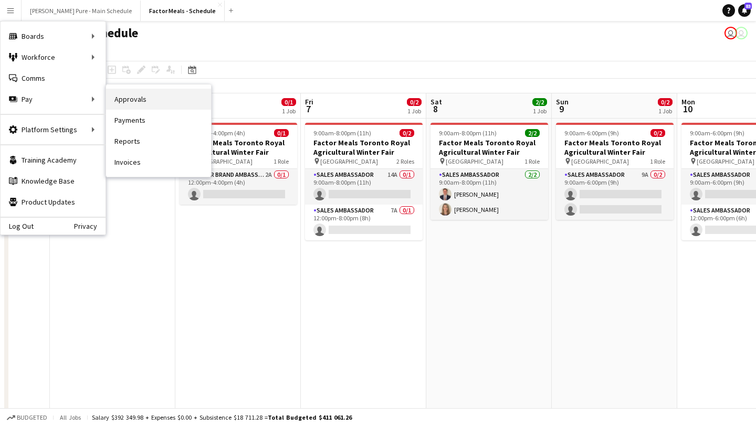
click at [153, 107] on link "Approvals" at bounding box center [158, 99] width 105 height 21
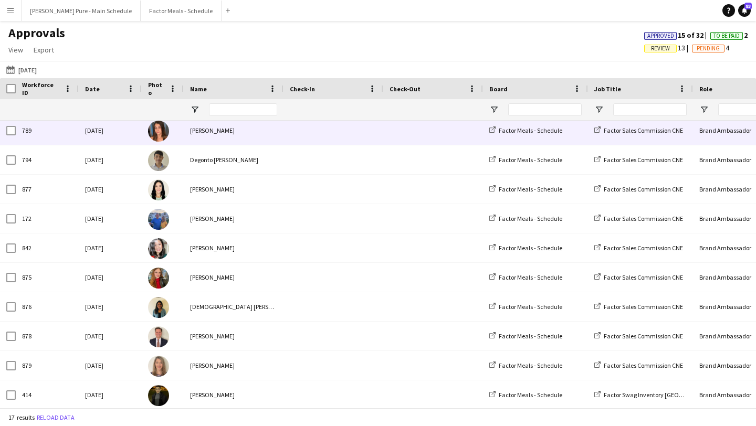
scroll to position [213, 0]
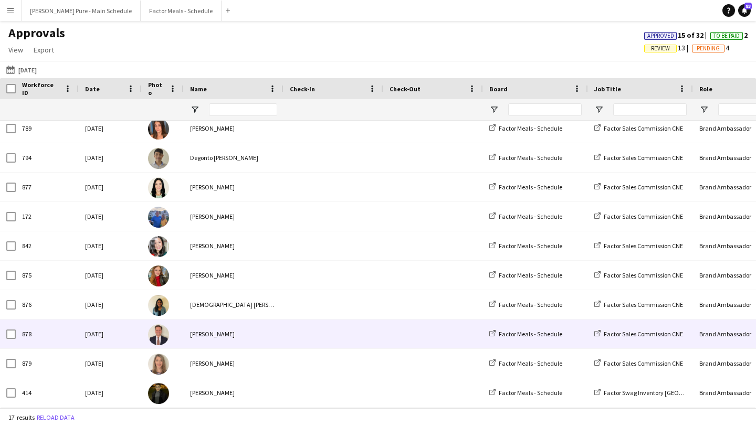
click at [225, 335] on div "[PERSON_NAME]" at bounding box center [234, 334] width 100 height 29
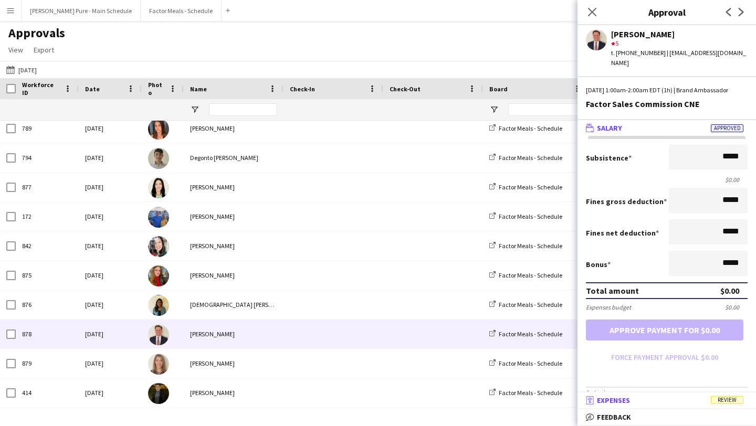
click at [684, 397] on mat-panel-title "receipt Expenses Review" at bounding box center [664, 400] width 174 height 9
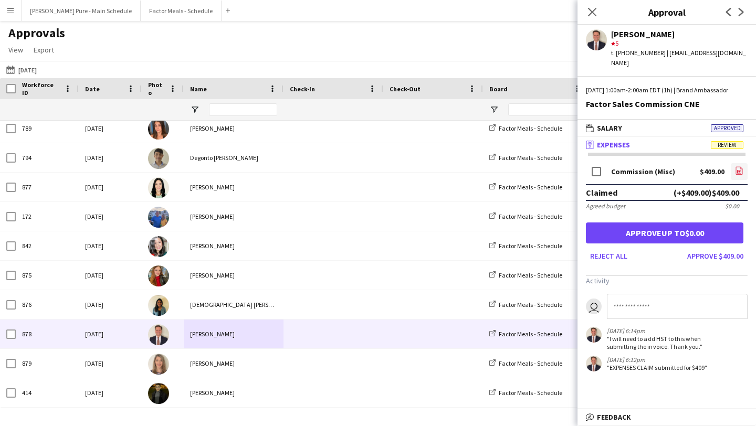
click at [742, 169] on icon at bounding box center [739, 171] width 7 height 8
